Goal: Task Accomplishment & Management: Use online tool/utility

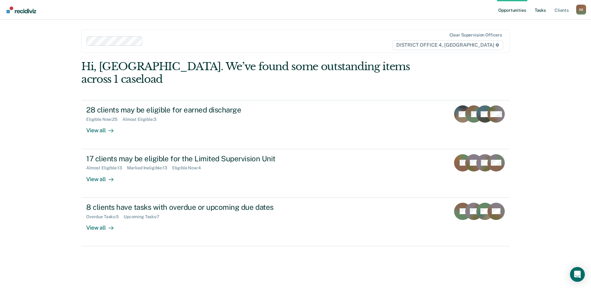
click at [540, 11] on link "Tasks" at bounding box center [541, 10] width 14 height 20
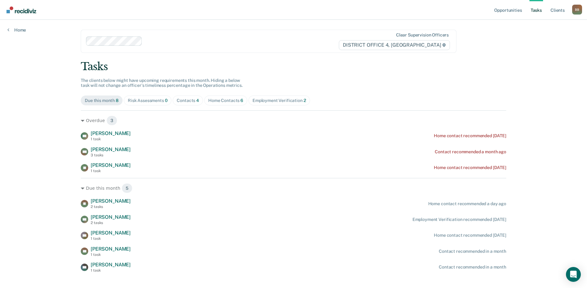
click at [224, 98] on div "Home Contacts 6" at bounding box center [225, 100] width 35 height 5
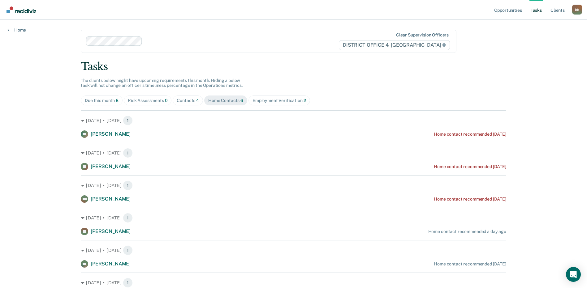
click at [537, 12] on link "Tasks" at bounding box center [536, 10] width 14 height 20
click at [537, 10] on link "Tasks" at bounding box center [536, 10] width 14 height 20
click at [104, 102] on div "Due this month 8" at bounding box center [102, 100] width 34 height 5
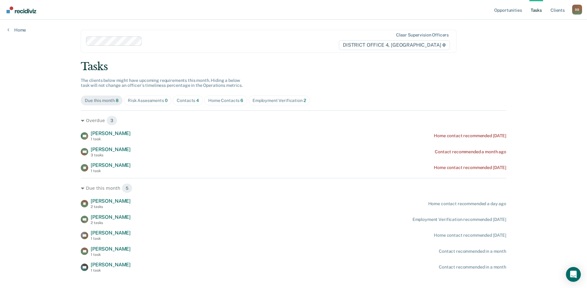
click at [272, 101] on div "Employment Verification 2" at bounding box center [279, 100] width 54 height 5
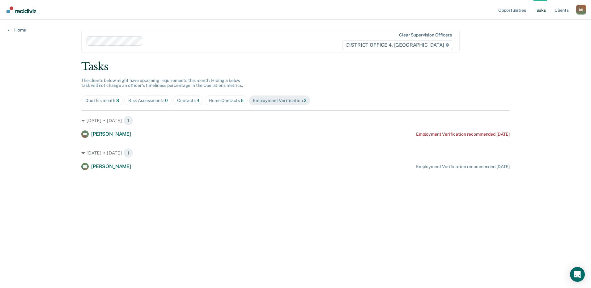
click at [94, 101] on div "Due this month 8" at bounding box center [102, 100] width 34 height 5
